Goal: Navigation & Orientation: Find specific page/section

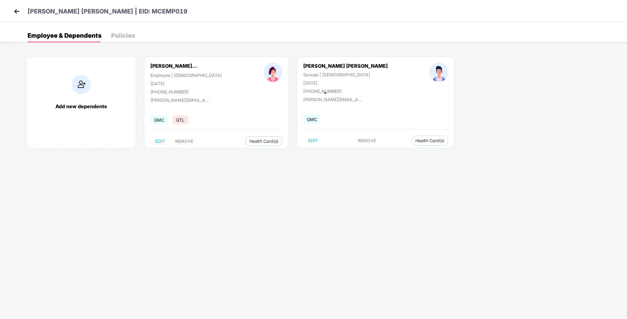
click at [21, 13] on img at bounding box center [16, 11] width 9 height 9
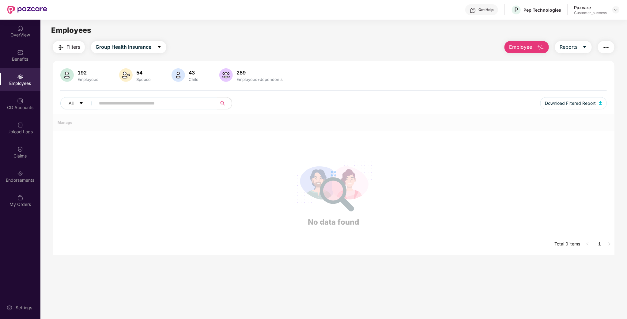
click at [612, 11] on div at bounding box center [615, 9] width 7 height 7
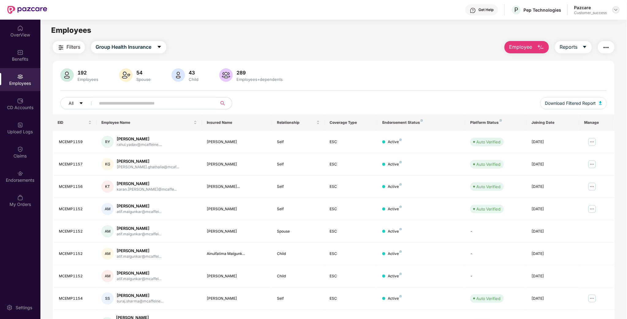
click at [615, 9] on img at bounding box center [615, 9] width 5 height 5
click at [593, 28] on div "Switch to partner view" at bounding box center [588, 24] width 80 height 12
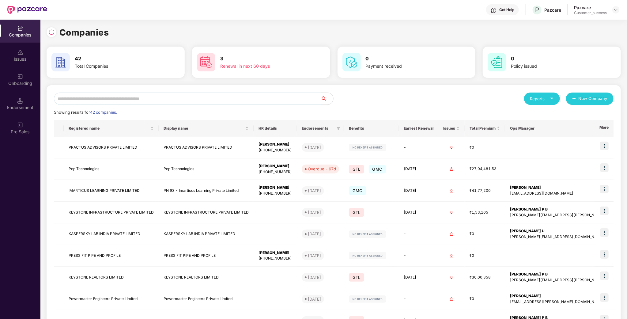
click at [215, 101] on input "text" at bounding box center [187, 98] width 267 height 12
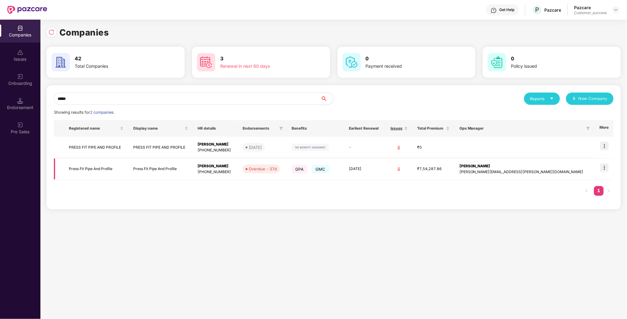
type input "*****"
click at [601, 168] on img at bounding box center [604, 167] width 9 height 9
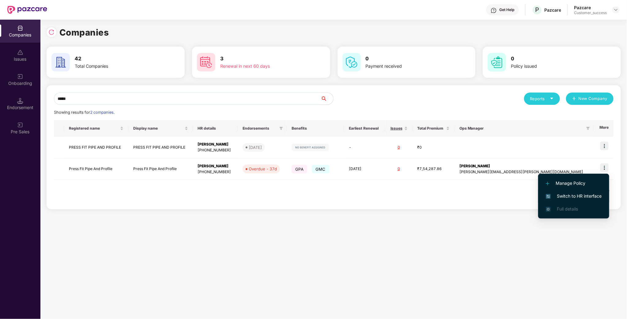
click at [591, 195] on span "Switch to HR interface" at bounding box center [574, 196] width 56 height 7
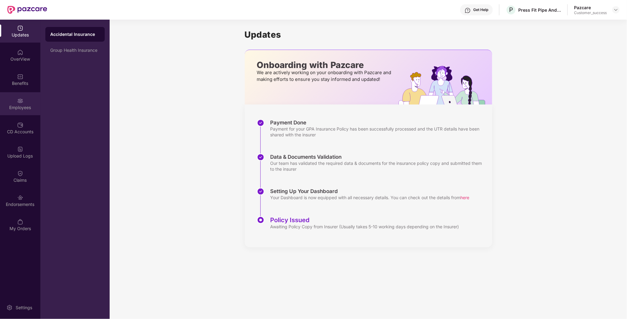
click at [21, 104] on div "Employees" at bounding box center [20, 107] width 40 height 6
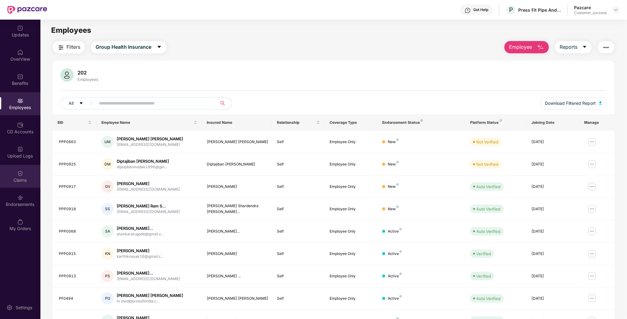
click at [17, 175] on div "Claims" at bounding box center [20, 176] width 40 height 23
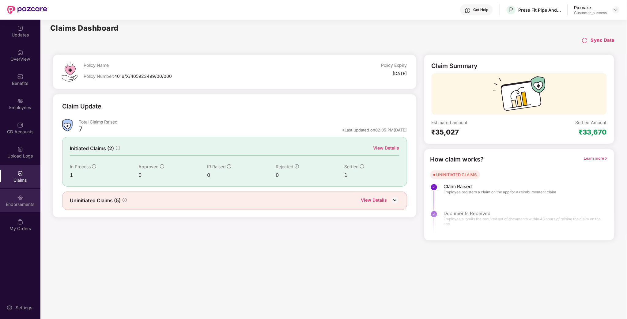
click at [24, 209] on div "Endorsements" at bounding box center [20, 200] width 40 height 23
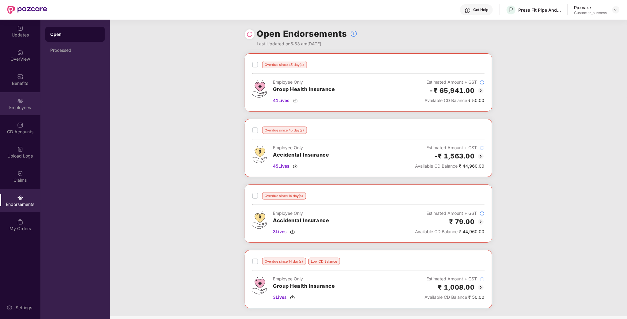
click at [8, 106] on div "Employees" at bounding box center [20, 107] width 40 height 6
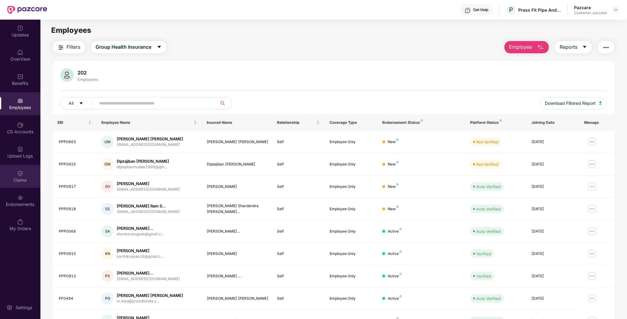
click at [20, 185] on div "Claims" at bounding box center [20, 176] width 40 height 23
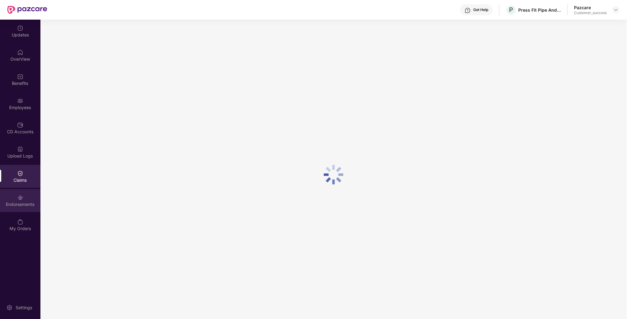
click at [21, 192] on div "Endorsements" at bounding box center [20, 200] width 40 height 23
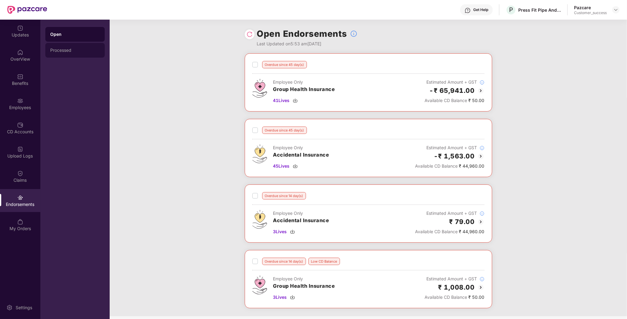
click at [84, 48] on div "Processed" at bounding box center [75, 50] width 50 height 5
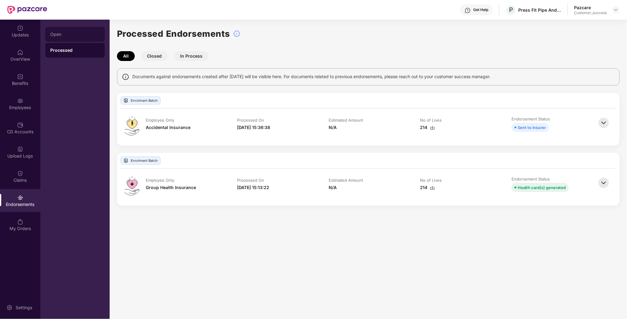
click at [65, 32] on div "Open" at bounding box center [75, 34] width 50 height 5
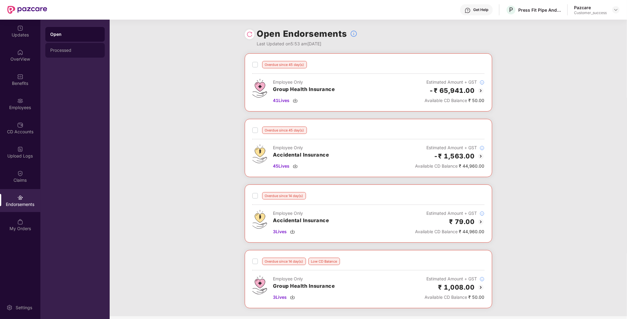
click at [74, 49] on div "Processed" at bounding box center [75, 50] width 50 height 5
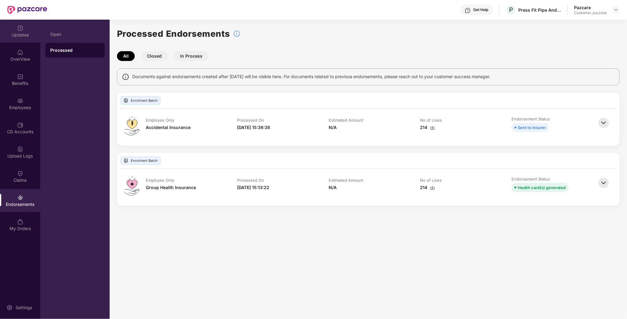
click at [21, 34] on div "Updates" at bounding box center [20, 35] width 40 height 6
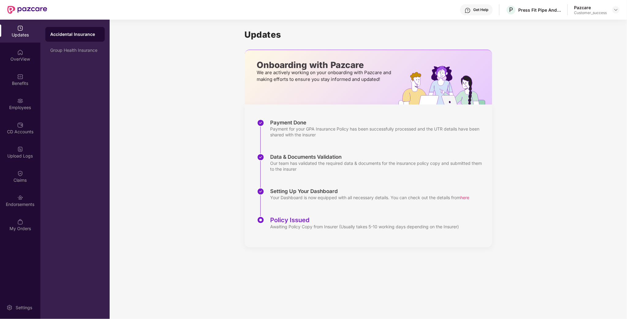
click at [56, 33] on div "Accidental Insurance" at bounding box center [75, 34] width 50 height 6
click at [22, 177] on div "Claims" at bounding box center [20, 180] width 40 height 6
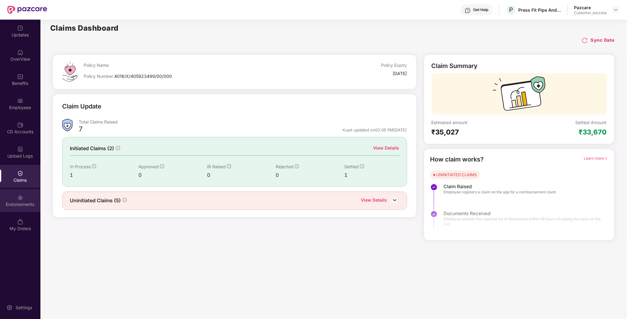
click at [28, 205] on div "Endorsements" at bounding box center [20, 204] width 40 height 6
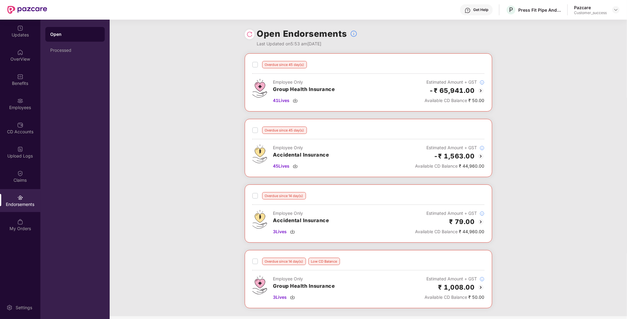
click at [569, 101] on div "Overdue since 45 day(s) Employee Only Group Health Insurance 41 Lives Estimated…" at bounding box center [368, 184] width 517 height 263
drag, startPoint x: 256, startPoint y: 45, endPoint x: 376, endPoint y: 50, distance: 120.4
click at [376, 50] on div "Open Endorsements Last Updated on 5:53 am[DATE]" at bounding box center [368, 37] width 247 height 34
click at [192, 58] on div "Overdue since 45 day(s) Employee Only Group Health Insurance 41 Lives Estimated…" at bounding box center [368, 184] width 517 height 263
click at [529, 150] on div "Overdue since 45 day(s) Employee Only Group Health Insurance 41 Lives Estimated…" at bounding box center [368, 184] width 517 height 263
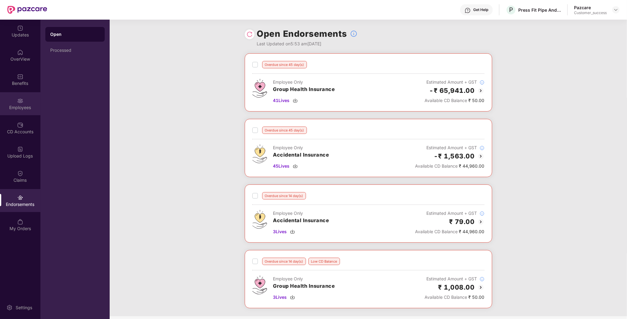
click at [17, 100] on div "Employees" at bounding box center [20, 103] width 40 height 23
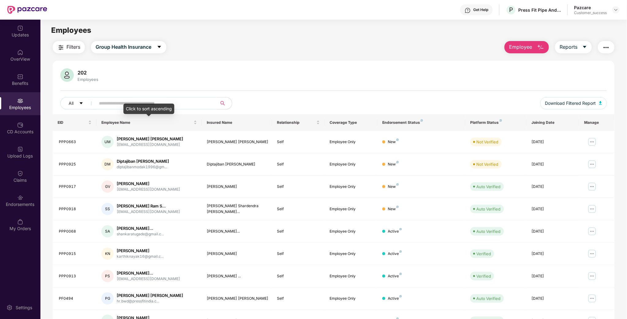
click at [172, 99] on span at bounding box center [155, 103] width 126 height 12
drag, startPoint x: 277, startPoint y: 85, endPoint x: 364, endPoint y: 79, distance: 87.4
click at [277, 86] on div "202 Employees All Download Filtered Report" at bounding box center [334, 91] width 562 height 46
click at [617, 11] on img at bounding box center [615, 9] width 5 height 5
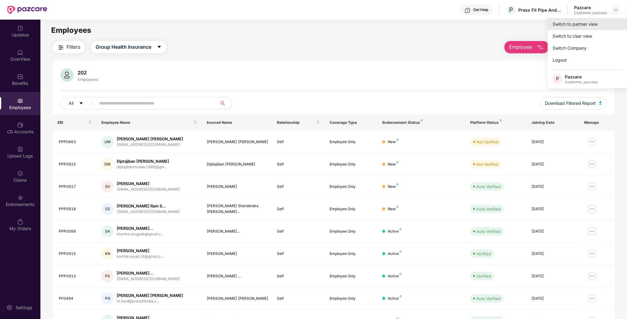
click at [595, 26] on div "Switch to partner view" at bounding box center [588, 24] width 80 height 12
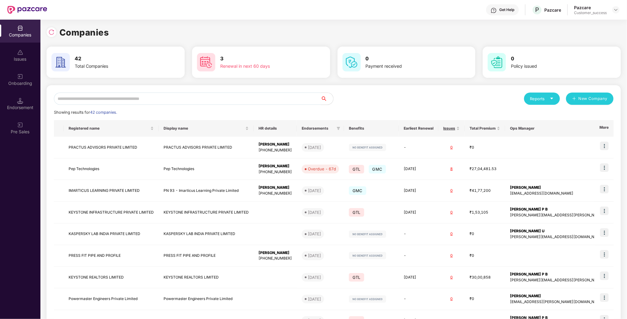
click at [202, 99] on input "text" at bounding box center [187, 98] width 267 height 12
click at [123, 103] on input "text" at bounding box center [187, 98] width 267 height 12
